Goal: Task Accomplishment & Management: Manage account settings

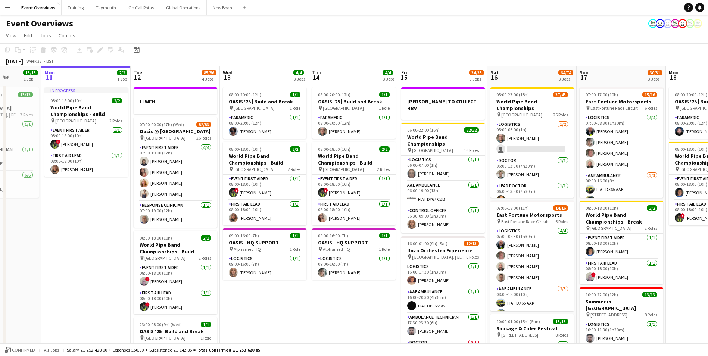
scroll to position [0, 197]
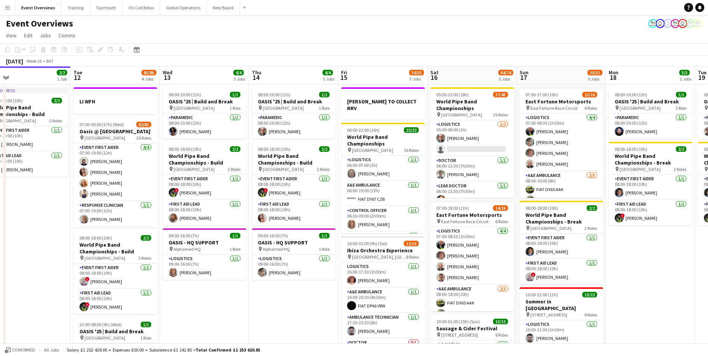
drag, startPoint x: 342, startPoint y: 312, endPoint x: 785, endPoint y: 264, distance: 446.1
click at [707, 264] on html "Menu Boards Boards Boards All jobs Status Workforce Workforce My Workforce Recr…" at bounding box center [354, 293] width 708 height 586
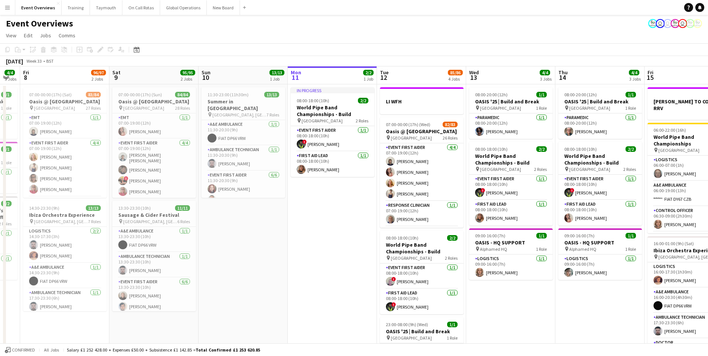
scroll to position [0, 174]
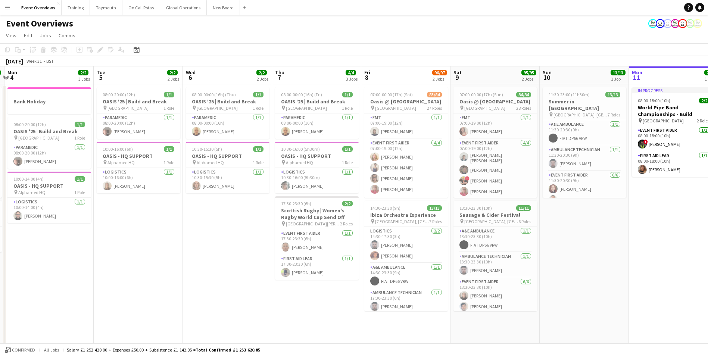
drag, startPoint x: 45, startPoint y: 270, endPoint x: 848, endPoint y: 240, distance: 804.0
click at [707, 240] on html "Menu Boards Boards Boards All jobs Status Workforce Workforce My Workforce Recr…" at bounding box center [354, 293] width 708 height 586
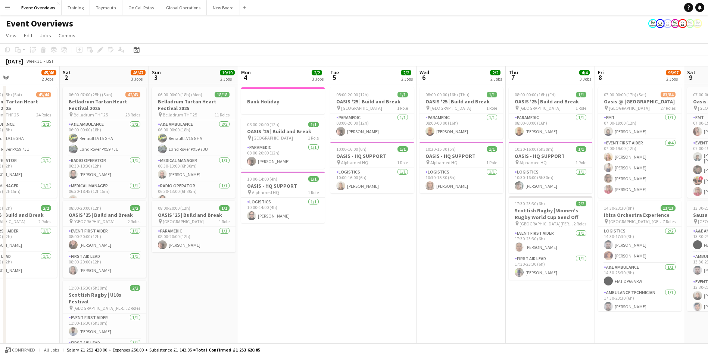
scroll to position [0, 213]
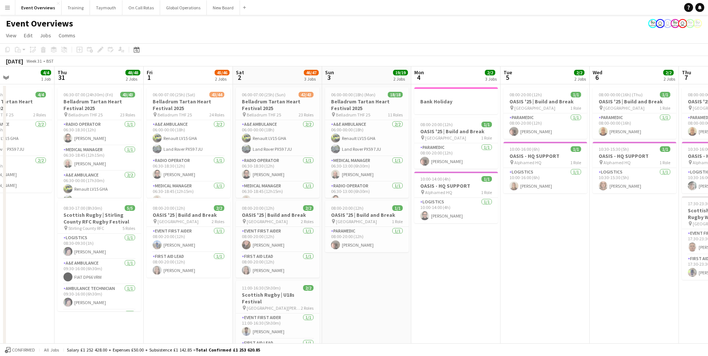
drag, startPoint x: 98, startPoint y: 275, endPoint x: 505, endPoint y: 251, distance: 407.3
click at [505, 251] on app-calendar-viewport "Mon 28 Tue 29 Wed 30 4/4 1 Job Thu 31 48/48 2 Jobs Fri 1 45/46 2 Jobs Sat 2 46/…" at bounding box center [354, 319] width 708 height 507
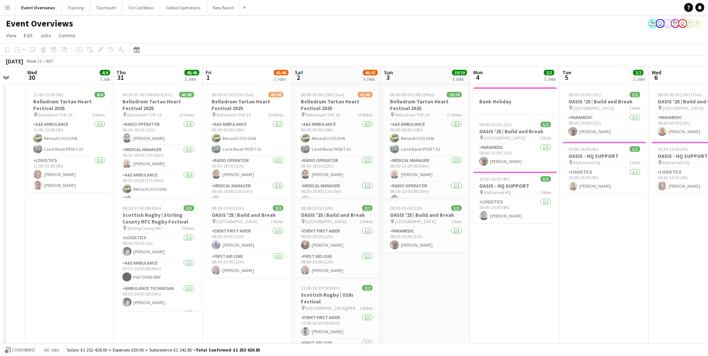
scroll to position [0, 210]
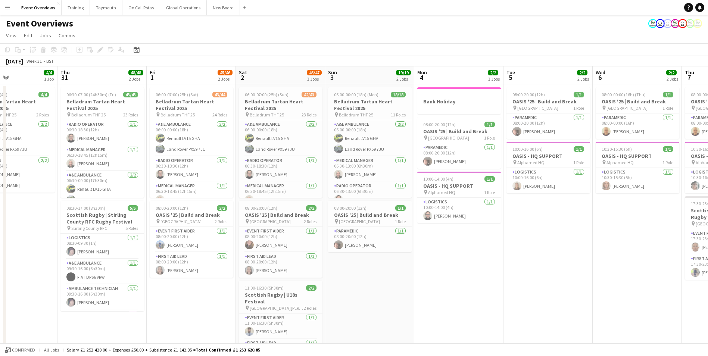
drag, startPoint x: 167, startPoint y: 306, endPoint x: 259, endPoint y: 306, distance: 92.1
click at [259, 306] on app-calendar-viewport "Mon 28 1/1 1 Job Tue 29 Wed 30 4/4 1 Job Thu 31 48/48 2 Jobs Fri 1 45/46 2 Jobs…" at bounding box center [354, 319] width 708 height 507
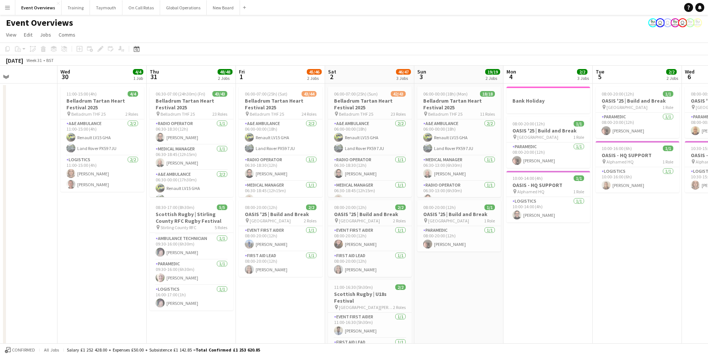
scroll to position [0, 0]
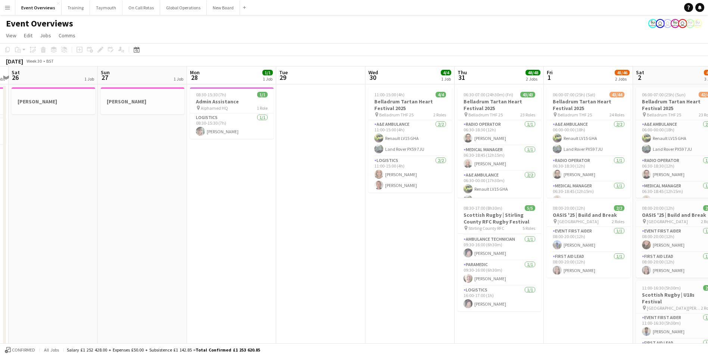
drag, startPoint x: 72, startPoint y: 267, endPoint x: 380, endPoint y: 248, distance: 308.6
click at [380, 248] on app-calendar-viewport "Thu 24 5/5 2 Jobs Fri 25 2 Jobs Sat 26 1 Job Sun 27 1 Job Mon 28 1/1 1 Job Tue …" at bounding box center [354, 319] width 708 height 507
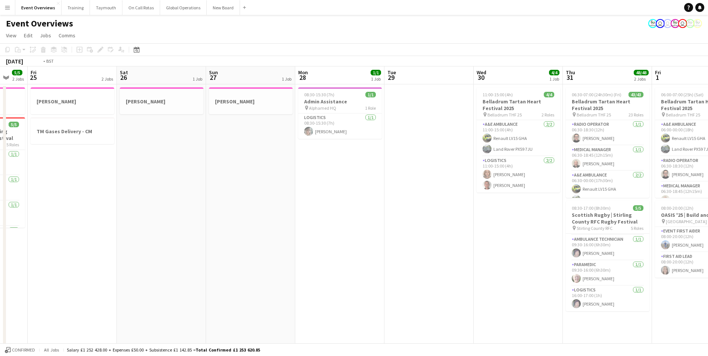
drag, startPoint x: 289, startPoint y: 253, endPoint x: 651, endPoint y: 239, distance: 362.1
click at [652, 239] on app-calendar-viewport "Wed 23 Thu 24 5/5 2 Jobs Fri 25 2 Jobs Sat 26 1 Job Sun 27 1 Job Mon 28 1/1 1 J…" at bounding box center [354, 319] width 708 height 507
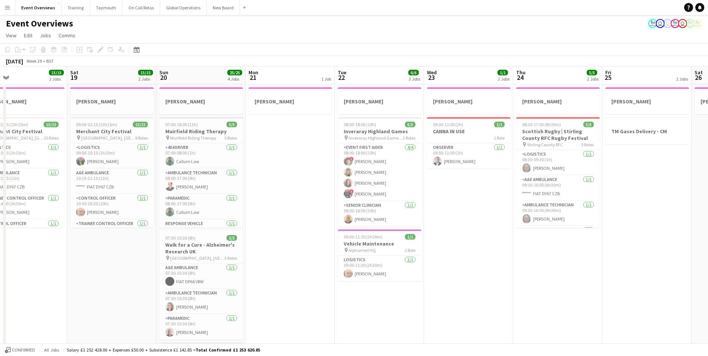
scroll to position [0, 208]
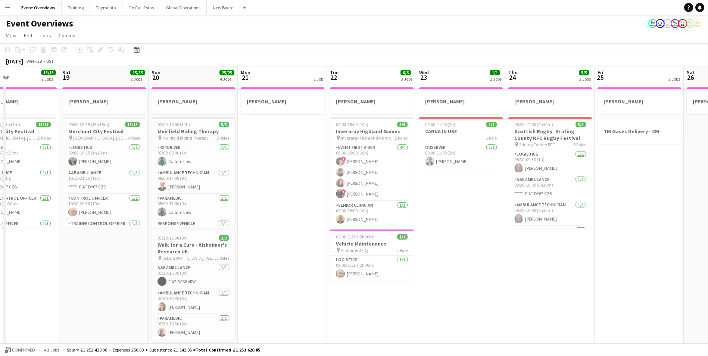
drag, startPoint x: 229, startPoint y: 303, endPoint x: 617, endPoint y: 285, distance: 388.3
click at [617, 285] on app-calendar-viewport "Wed 16 Thu 17 1 Job Fri 18 15/15 2 Jobs Sat 19 15/15 2 Jobs Sun 20 25/25 4 Jobs…" at bounding box center [354, 319] width 708 height 507
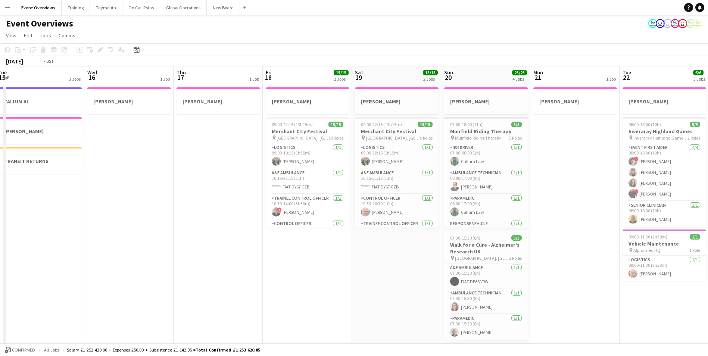
scroll to position [0, 219]
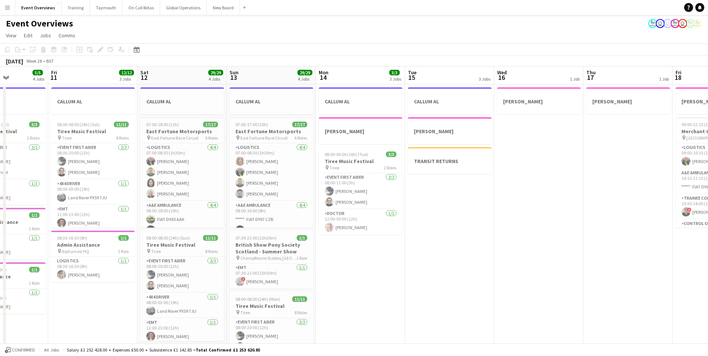
drag, startPoint x: 185, startPoint y: 284, endPoint x: 730, endPoint y: 255, distance: 545.4
click at [707, 255] on html "Menu Boards Boards Boards All jobs Status Workforce Workforce My Workforce Recr…" at bounding box center [354, 293] width 708 height 586
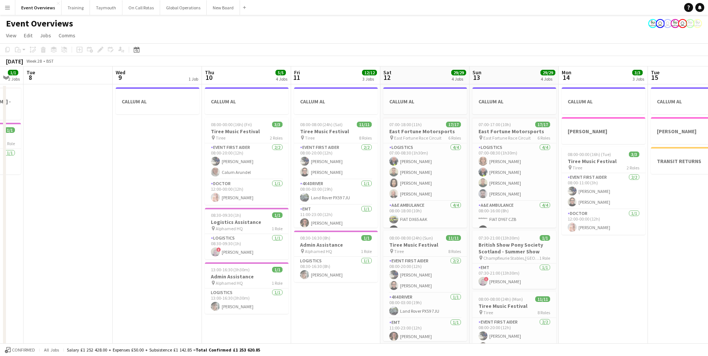
scroll to position [0, 183]
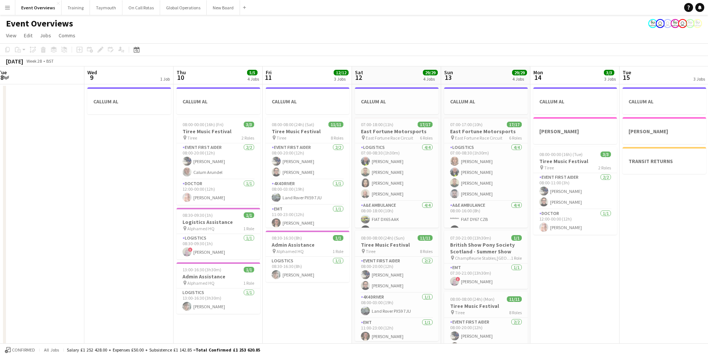
drag, startPoint x: 376, startPoint y: 281, endPoint x: 808, endPoint y: 254, distance: 432.8
click at [707, 254] on html "Menu Boards Boards Boards All jobs Status Workforce Workforce My Workforce Recr…" at bounding box center [354, 293] width 708 height 586
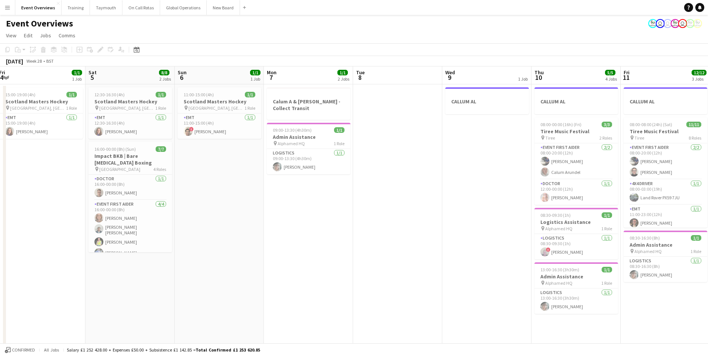
drag, startPoint x: 174, startPoint y: 299, endPoint x: 545, endPoint y: 258, distance: 373.3
click at [549, 258] on app-calendar-viewport "Wed 2 Thu 3 1/1 1 Job Fri 4 1/1 1 Job Sat 5 8/8 2 Jobs Sun 6 1/1 1 Job Mon 7 1/…" at bounding box center [354, 319] width 708 height 507
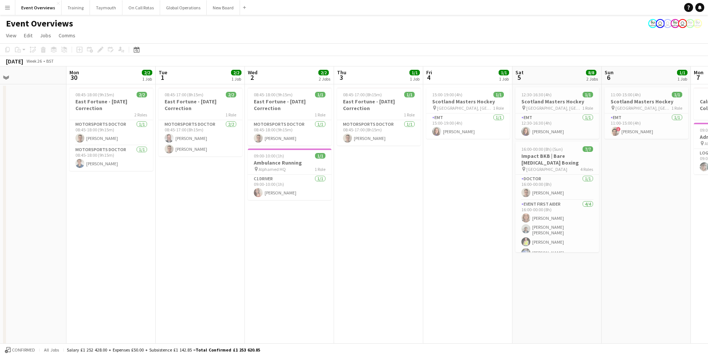
scroll to position [0, 163]
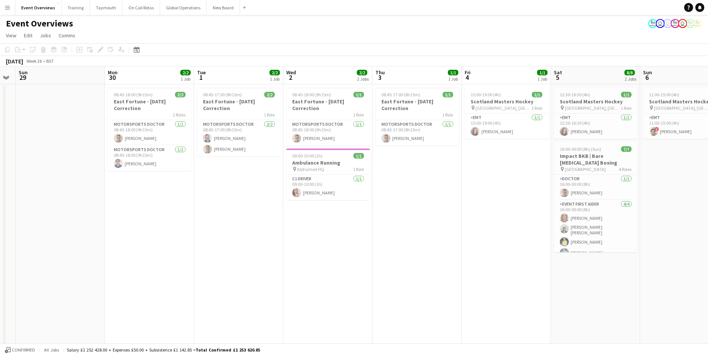
drag, startPoint x: 214, startPoint y: 289, endPoint x: 573, endPoint y: 281, distance: 359.3
click at [573, 281] on app-calendar-viewport "Fri 27 1/1 1 Job Sat 28 Sun 29 Mon 30 2/2 1 Job Tue 1 2/2 1 Job Wed 2 2/2 2 Job…" at bounding box center [354, 319] width 708 height 507
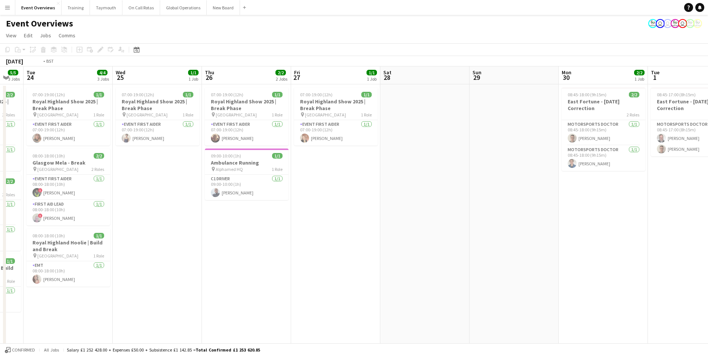
drag, startPoint x: 164, startPoint y: 292, endPoint x: 608, endPoint y: 261, distance: 444.6
click at [707, 251] on app-calendar-viewport "Sun 22 Mon 23 5/5 3 Jobs Tue 24 4/4 3 Jobs Wed 25 1/1 1 Job Thu 26 2/2 2 Jobs F…" at bounding box center [354, 319] width 708 height 507
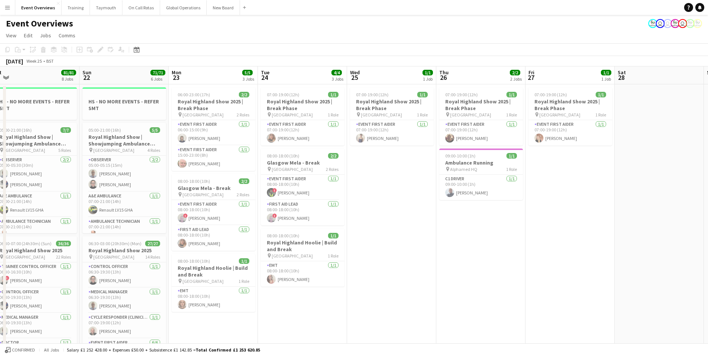
scroll to position [0, 170]
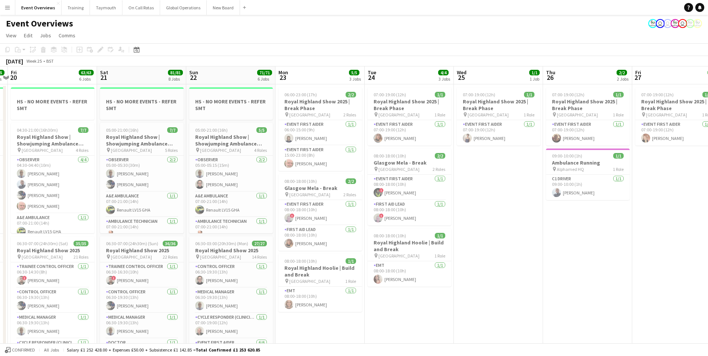
drag, startPoint x: 305, startPoint y: 275, endPoint x: 557, endPoint y: 258, distance: 252.7
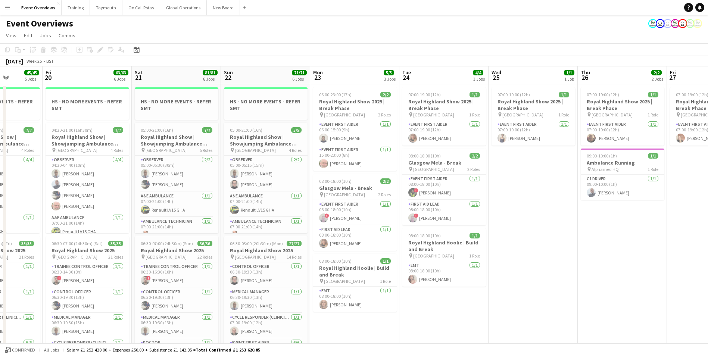
scroll to position [0, 181]
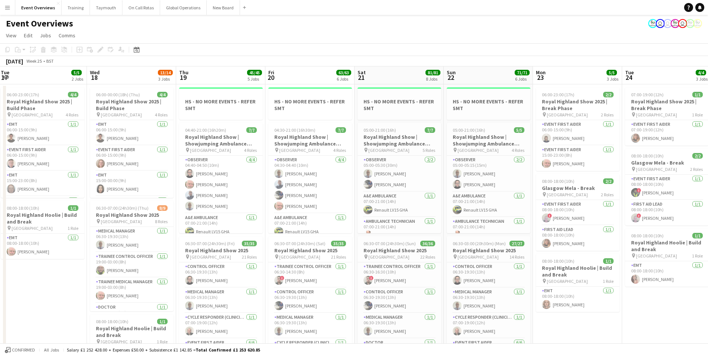
drag, startPoint x: 312, startPoint y: 329, endPoint x: 569, endPoint y: 294, distance: 259.7
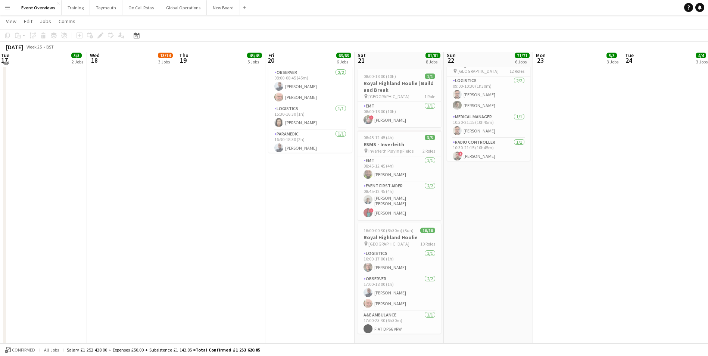
scroll to position [478, 0]
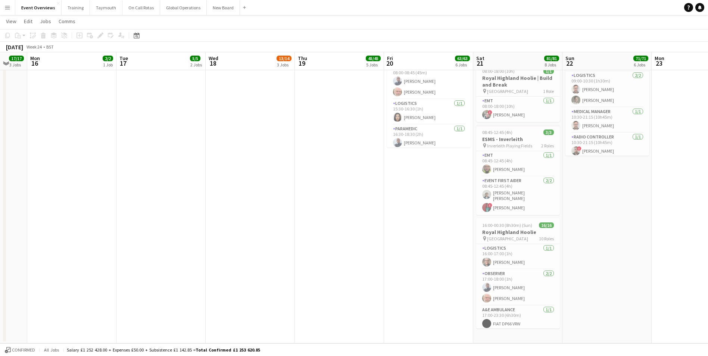
drag, startPoint x: 258, startPoint y: 264, endPoint x: 481, endPoint y: 272, distance: 222.8
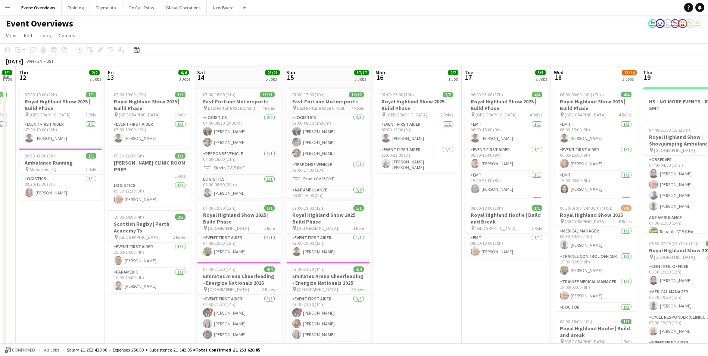
scroll to position [0, 232]
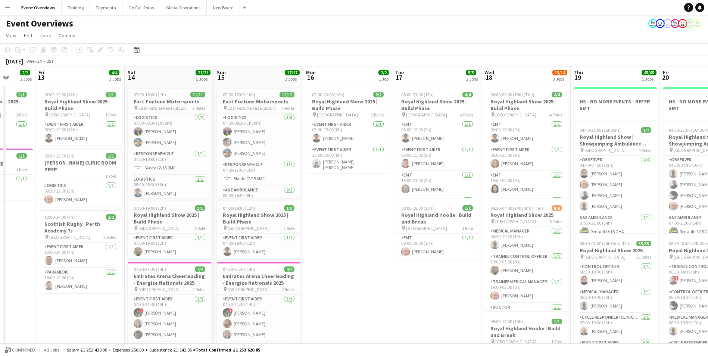
drag, startPoint x: 172, startPoint y: 292, endPoint x: 433, endPoint y: 282, distance: 260.9
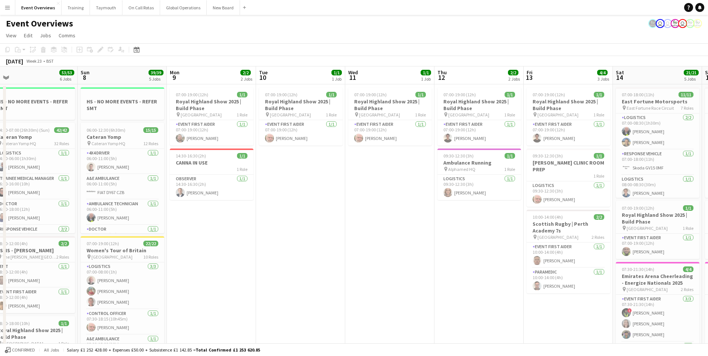
scroll to position [0, 192]
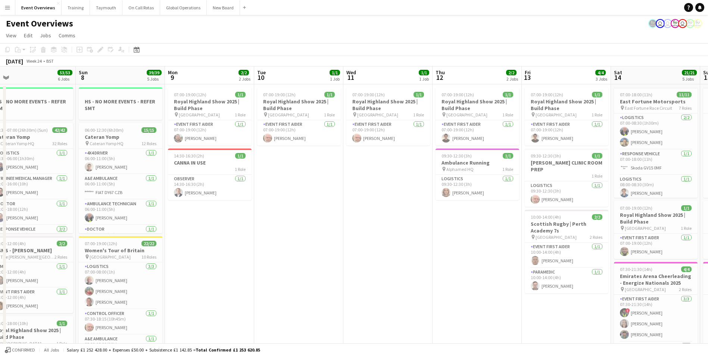
drag, startPoint x: 65, startPoint y: 275, endPoint x: 462, endPoint y: 267, distance: 397.0
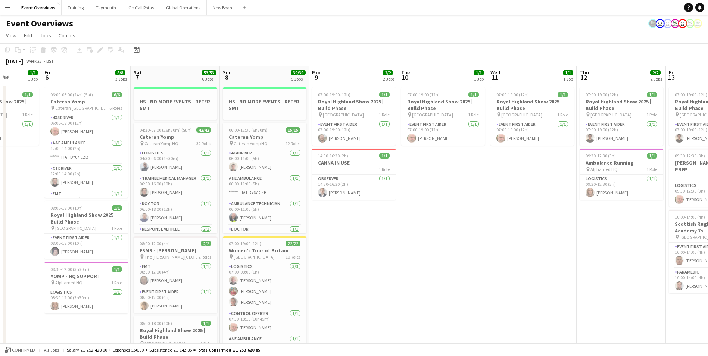
scroll to position [0, 213]
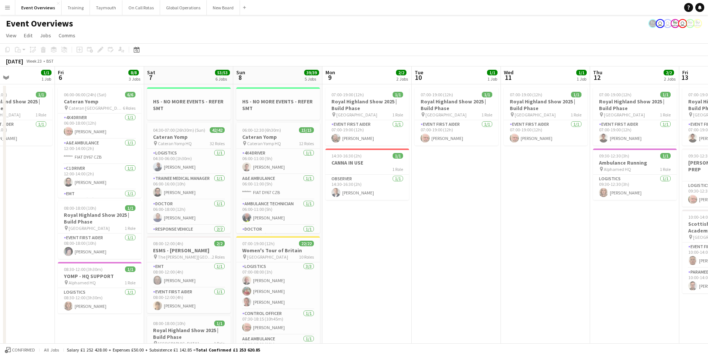
drag, startPoint x: 233, startPoint y: 267, endPoint x: 479, endPoint y: 255, distance: 246.8
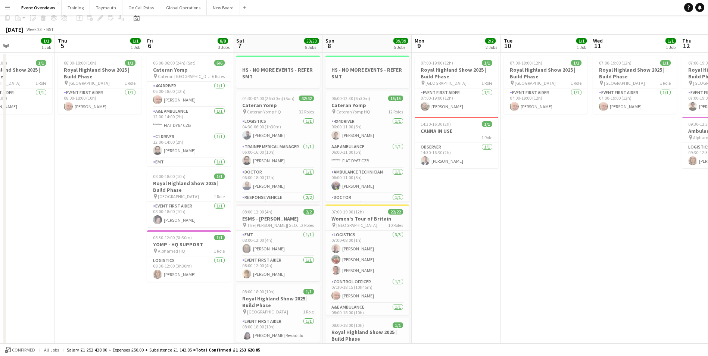
scroll to position [0, 0]
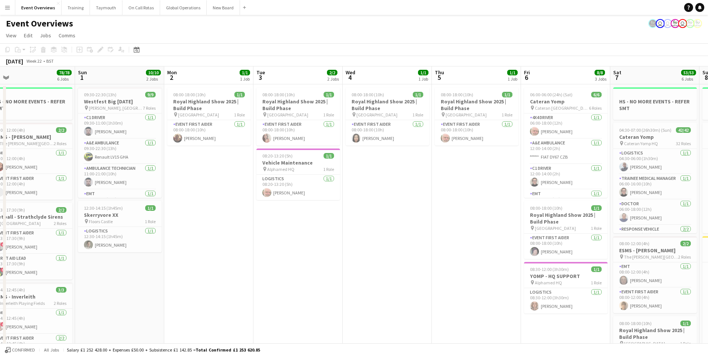
drag, startPoint x: 83, startPoint y: 226, endPoint x: 471, endPoint y: 230, distance: 387.9
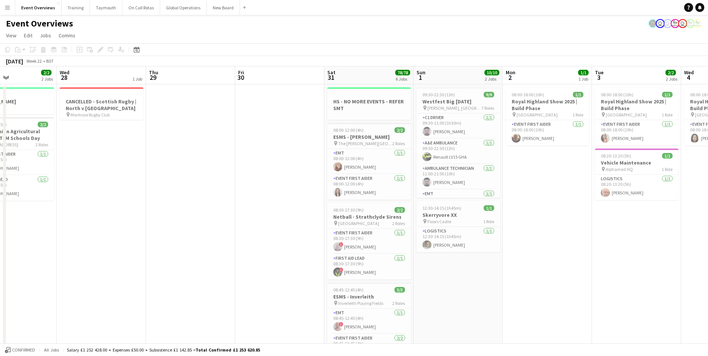
scroll to position [0, 202]
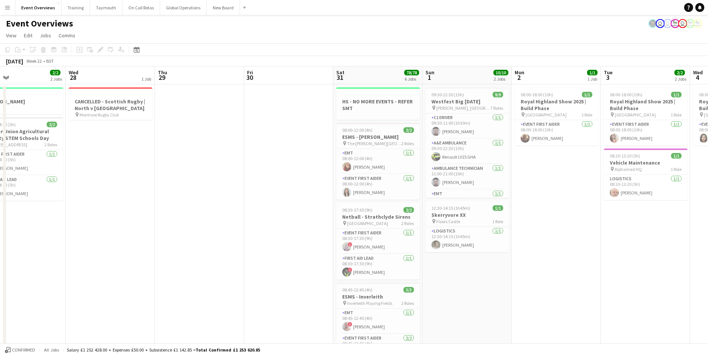
drag, startPoint x: 145, startPoint y: 296, endPoint x: 482, endPoint y: 274, distance: 336.8
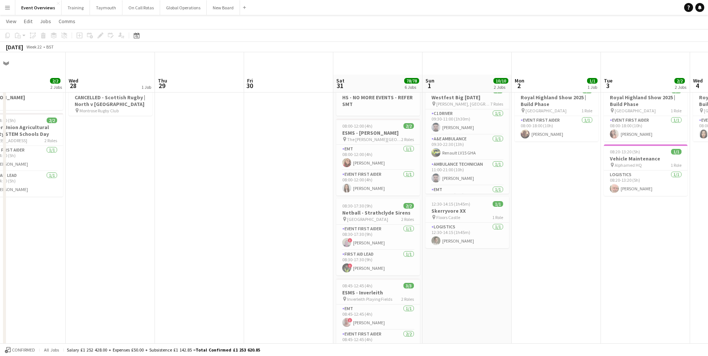
scroll to position [0, 0]
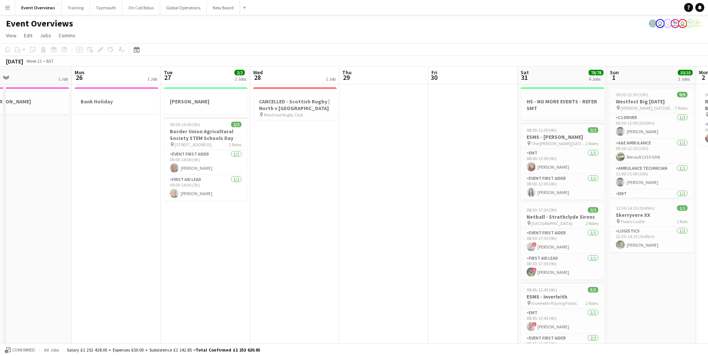
drag, startPoint x: 166, startPoint y: 253, endPoint x: 441, endPoint y: 257, distance: 275.3
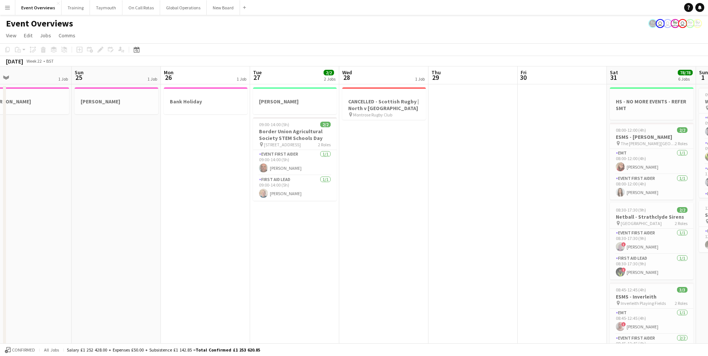
scroll to position [0, 194]
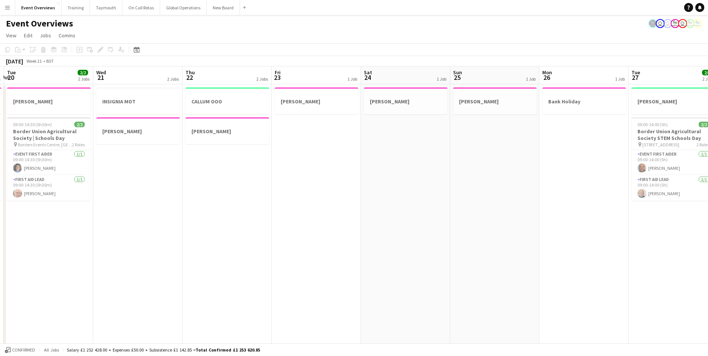
drag, startPoint x: 186, startPoint y: 276, endPoint x: 562, endPoint y: 273, distance: 376.4
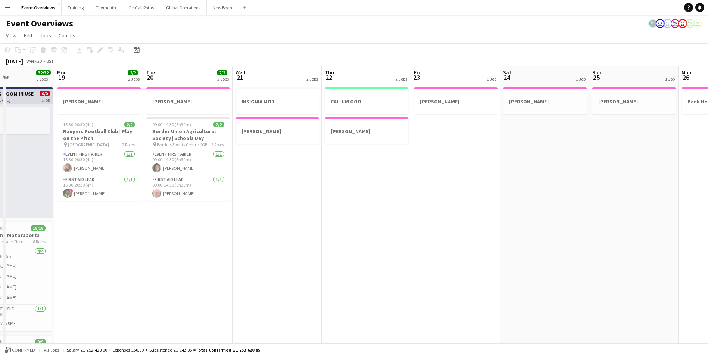
scroll to position [0, 188]
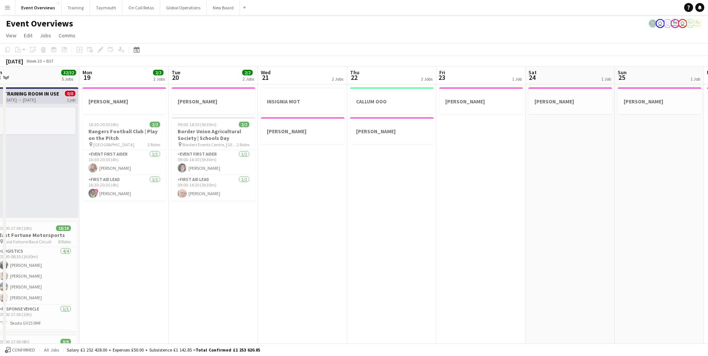
drag, startPoint x: 202, startPoint y: 288, endPoint x: 545, endPoint y: 282, distance: 342.8
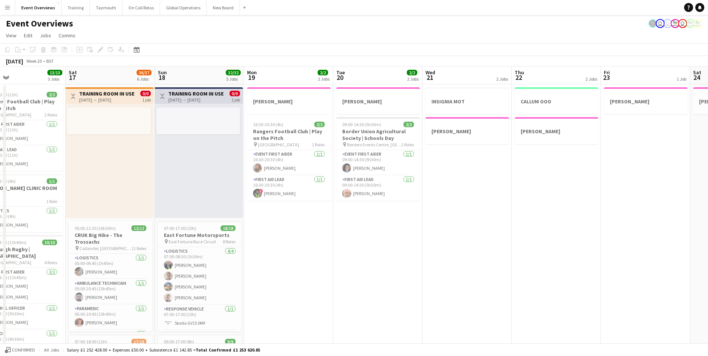
scroll to position [0, 178]
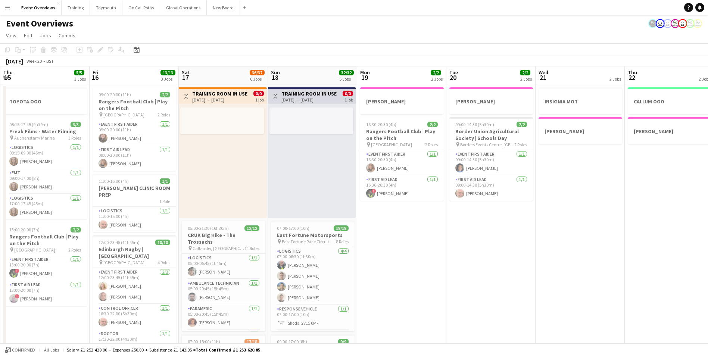
drag, startPoint x: 343, startPoint y: 289, endPoint x: 442, endPoint y: 288, distance: 99.2
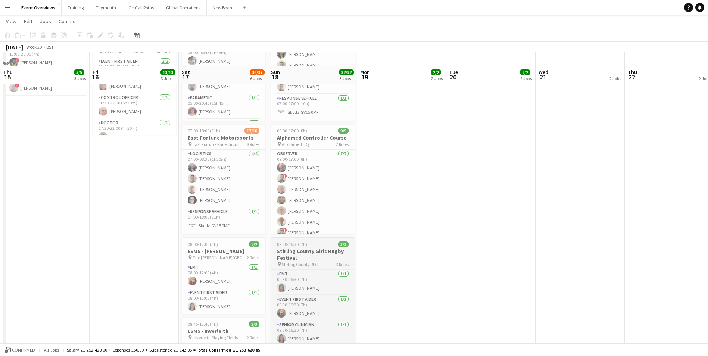
scroll to position [224, 0]
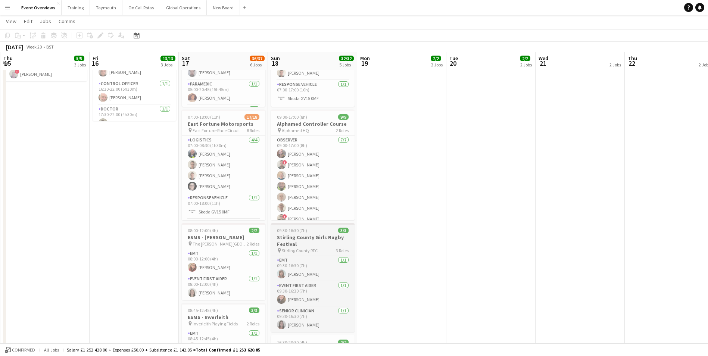
click at [293, 242] on h3 "Stirling County Girls Rugby Festival" at bounding box center [313, 240] width 84 height 13
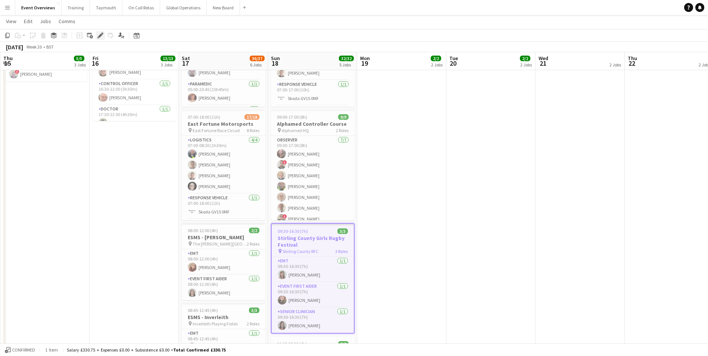
click at [100, 38] on div "Edit" at bounding box center [100, 35] width 9 height 9
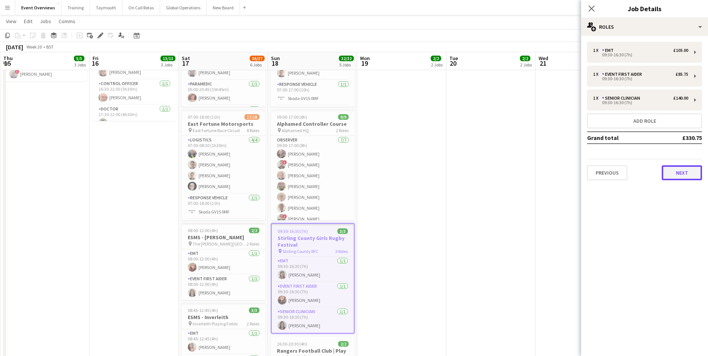
click at [690, 175] on button "Next" at bounding box center [681, 172] width 40 height 15
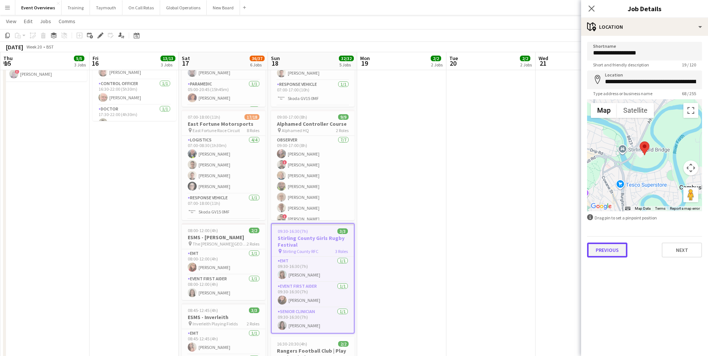
click at [611, 256] on button "Previous" at bounding box center [607, 249] width 40 height 15
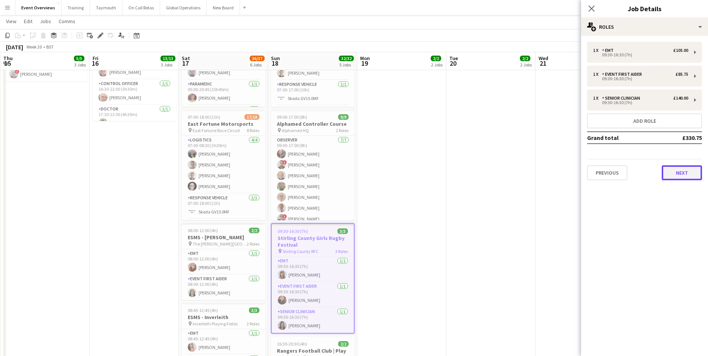
click at [689, 176] on button "Next" at bounding box center [681, 172] width 40 height 15
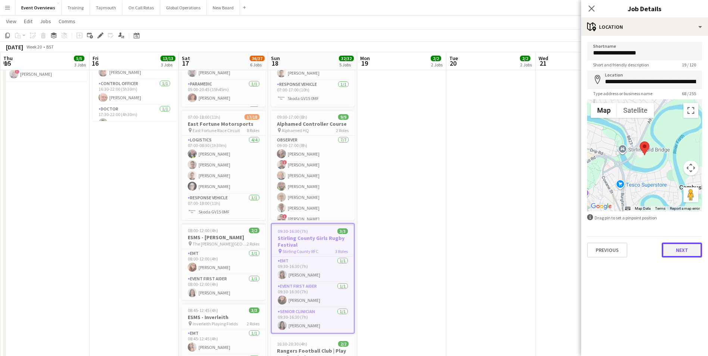
click at [678, 251] on button "Next" at bounding box center [681, 249] width 40 height 15
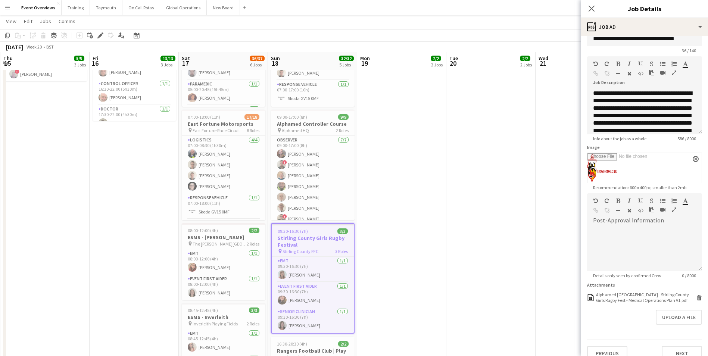
scroll to position [25, 0]
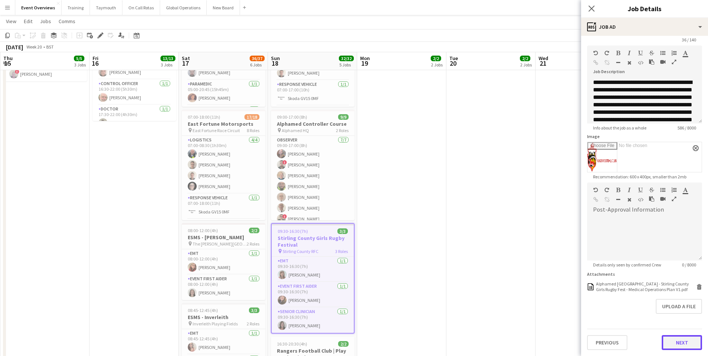
click at [666, 342] on button "Next" at bounding box center [681, 342] width 40 height 15
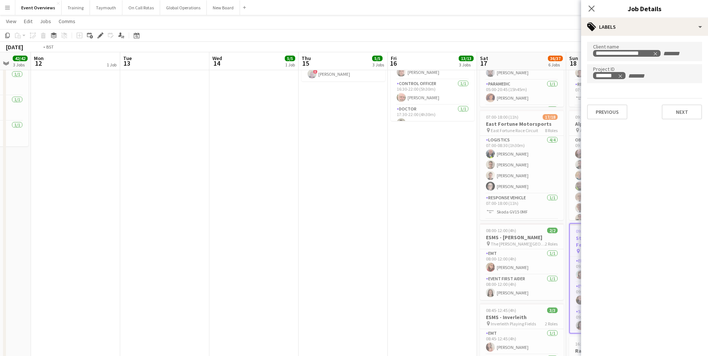
drag, startPoint x: 84, startPoint y: 277, endPoint x: 370, endPoint y: 256, distance: 287.2
click at [370, 256] on app-calendar-viewport "Sat 10 11/11 4 Jobs Sun 11 42/42 3 Jobs Mon 12 1 Job Tue 13 Wed 14 5/5 1 Job Th…" at bounding box center [354, 201] width 708 height 792
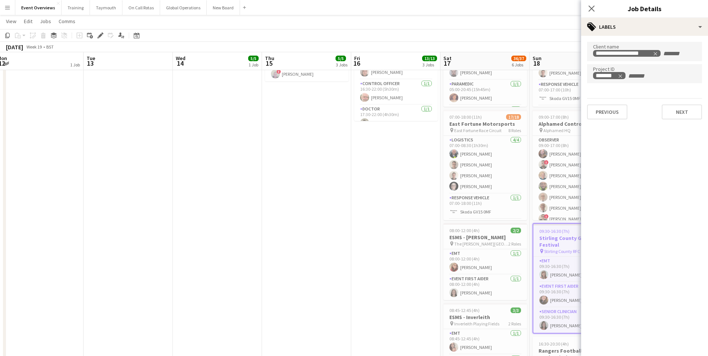
drag, startPoint x: 180, startPoint y: 253, endPoint x: 334, endPoint y: 255, distance: 154.1
click at [334, 255] on app-calendar-viewport "Sat 10 11/11 4 Jobs Sun 11 42/42 3 Jobs Mon 12 1 Job Tue 13 Wed 14 5/5 1 Job Th…" at bounding box center [354, 201] width 708 height 792
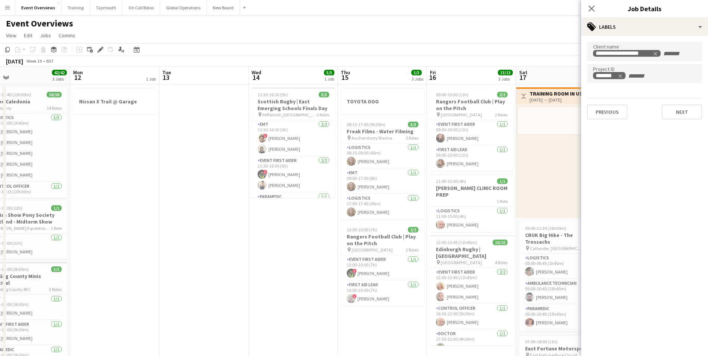
scroll to position [0, 289]
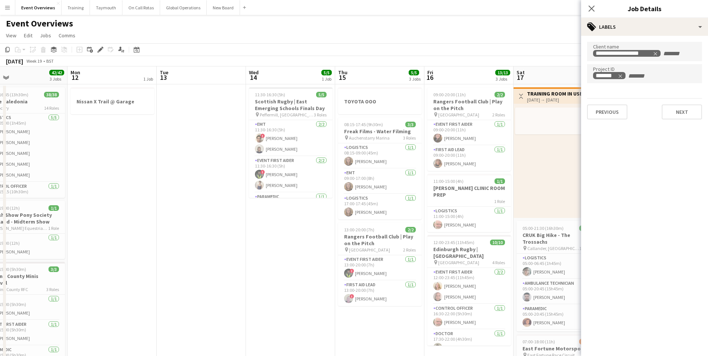
drag, startPoint x: 334, startPoint y: 255, endPoint x: 228, endPoint y: 267, distance: 106.6
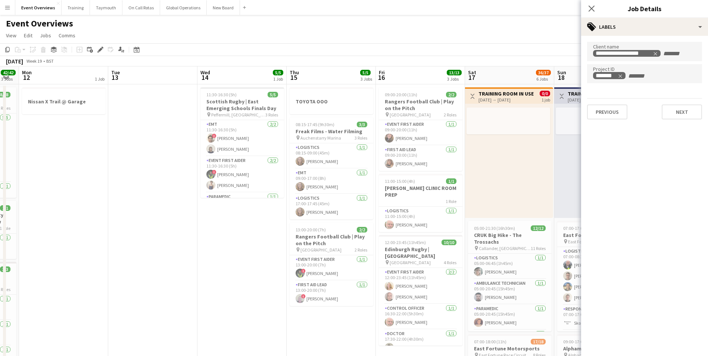
scroll to position [0, 264]
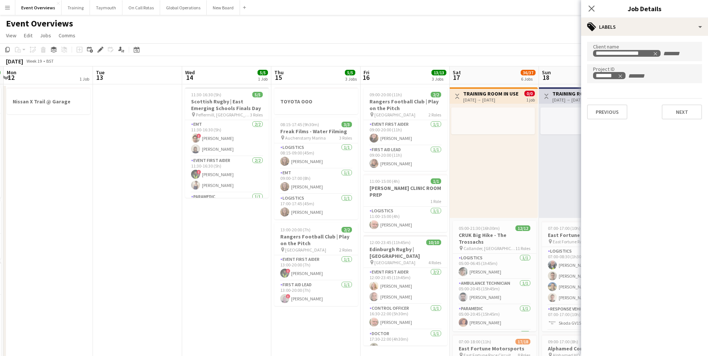
drag, startPoint x: 219, startPoint y: 273, endPoint x: 155, endPoint y: 269, distance: 63.9
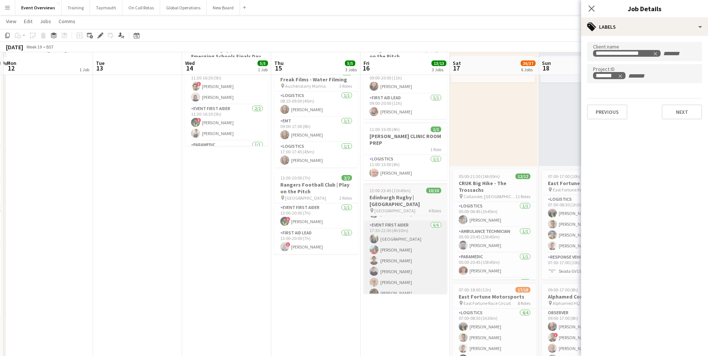
scroll to position [75, 0]
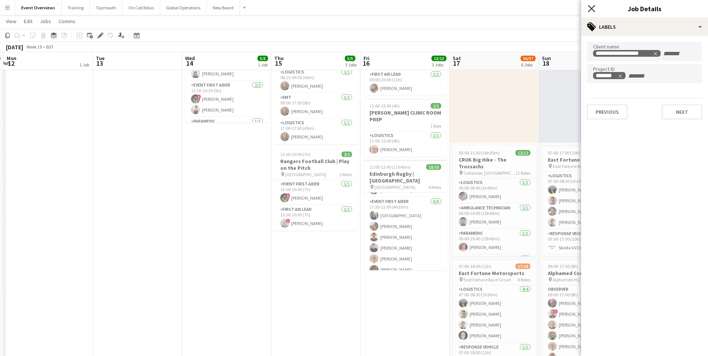
click at [591, 10] on icon "Close pop-in" at bounding box center [590, 8] width 7 height 7
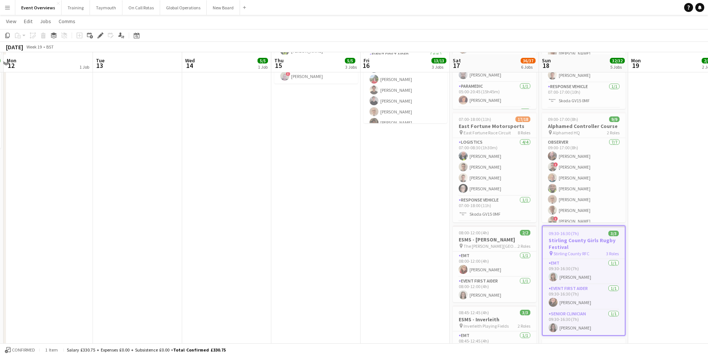
scroll to position [0, 0]
